Goal: Task Accomplishment & Management: Manage account settings

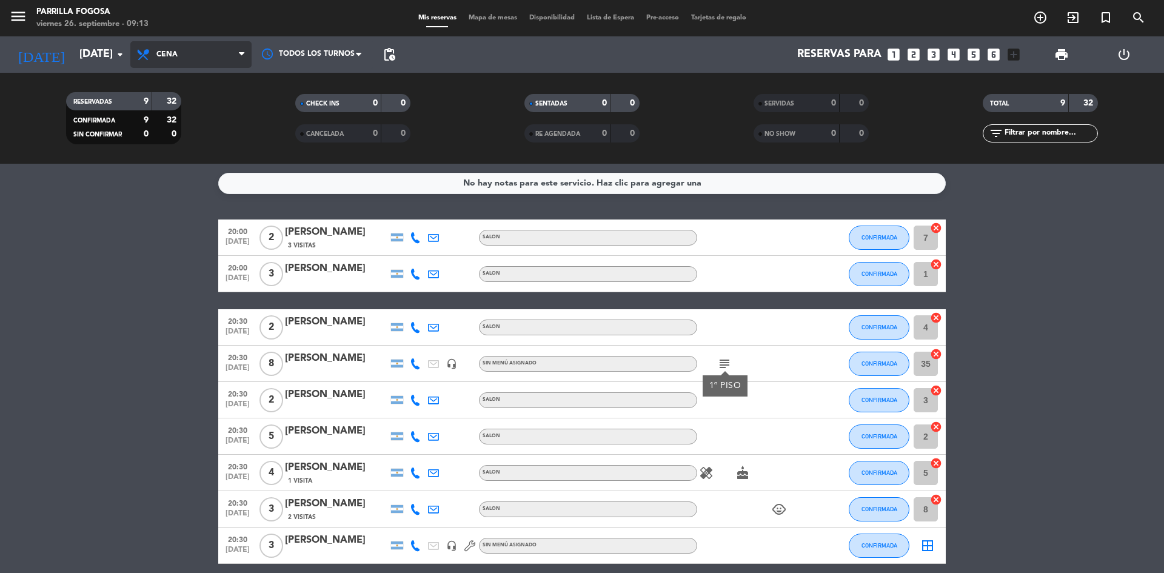
drag, startPoint x: 175, startPoint y: 50, endPoint x: 186, endPoint y: 56, distance: 12.5
click at [176, 50] on span "Cena" at bounding box center [166, 54] width 21 height 8
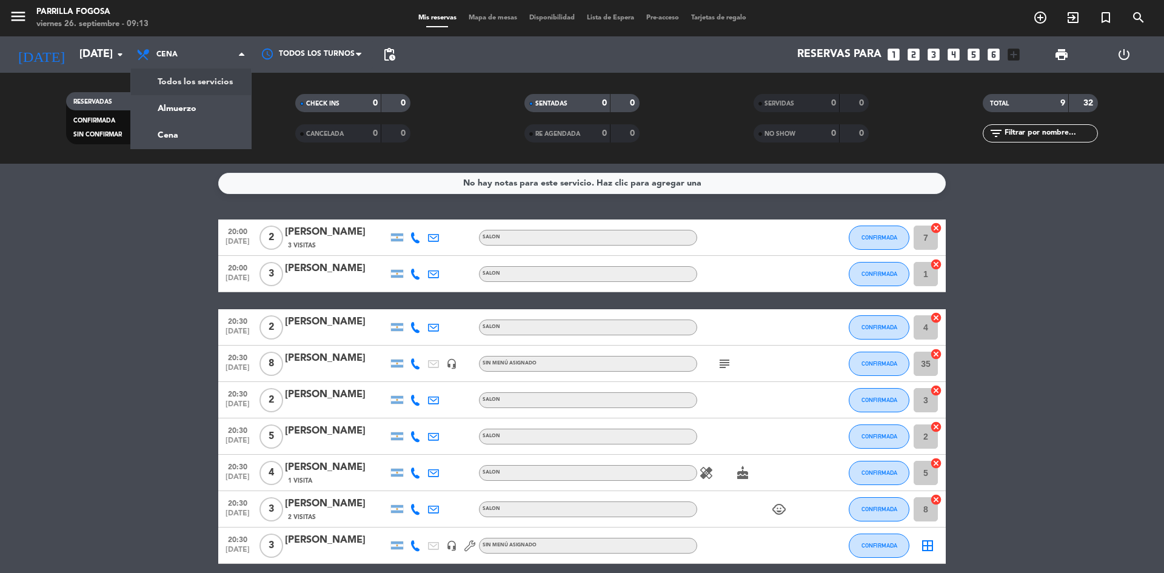
click at [195, 79] on div "menu Parrilla Fogosa [DATE] 26. septiembre - 09:13 Mis reservas Mapa de mesas D…" at bounding box center [582, 82] width 1164 height 164
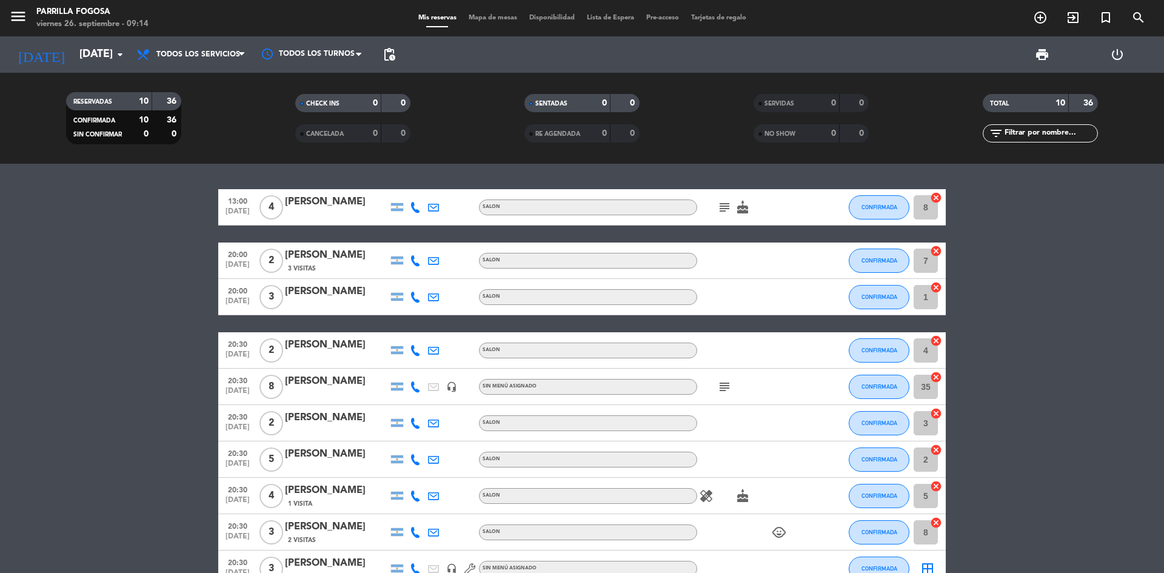
click at [721, 205] on icon "subject" at bounding box center [724, 207] width 15 height 15
click at [747, 213] on icon "cake" at bounding box center [742, 207] width 15 height 15
click at [787, 209] on div "subject cake CUMPLEAÑOS" at bounding box center [751, 207] width 109 height 36
click at [721, 208] on icon "subject" at bounding box center [724, 207] width 15 height 15
click at [1037, 239] on bookings-row "13:00 [DATE] 4 [PERSON_NAME] SALON subject Quisiera que la reserva sea en la te…" at bounding box center [582, 388] width 1164 height 398
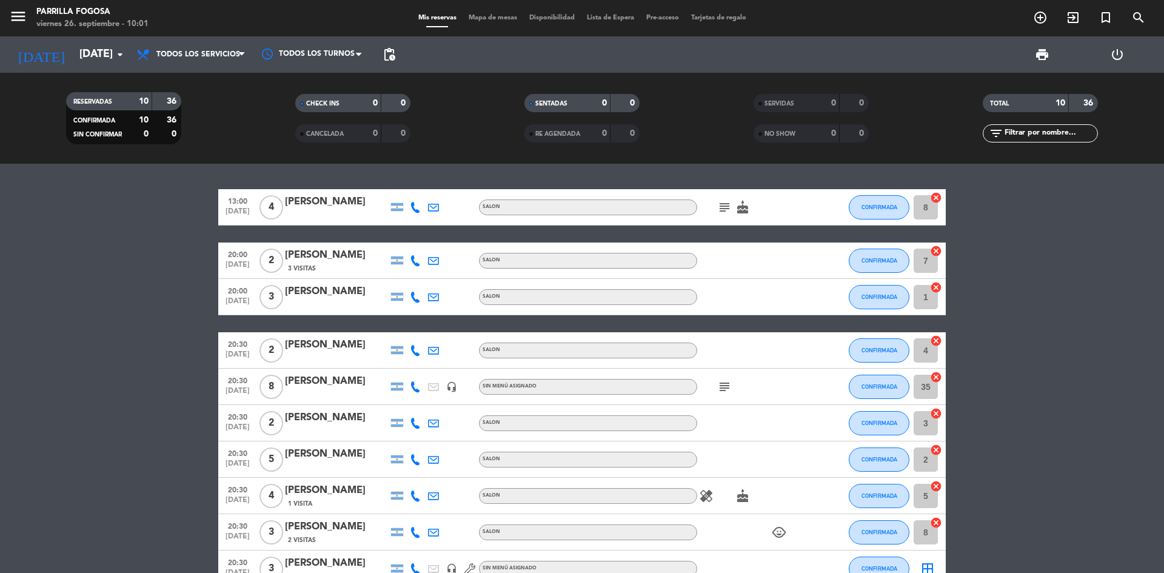
click at [744, 209] on icon "cake" at bounding box center [742, 207] width 15 height 15
click at [726, 208] on icon "subject" at bounding box center [724, 207] width 15 height 15
click at [738, 174] on div "13:00 [DATE] 4 [PERSON_NAME] SALON subject Quisiera que la reserva sea en la te…" at bounding box center [582, 368] width 1164 height 409
click at [721, 207] on icon "subject" at bounding box center [724, 207] width 15 height 15
click at [726, 204] on icon "subject" at bounding box center [724, 207] width 15 height 15
